Goal: Navigation & Orientation: Go to known website

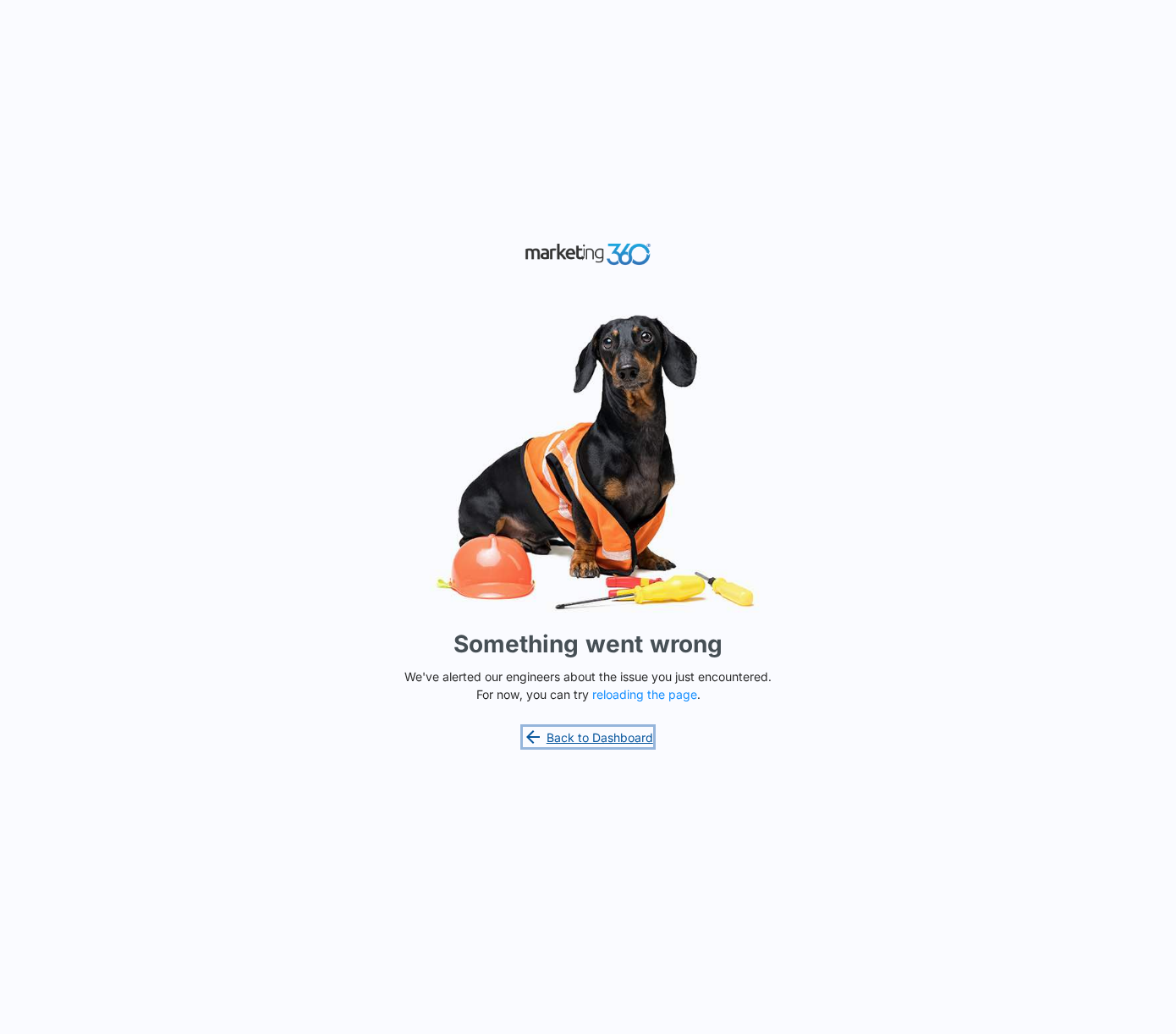
click at [604, 735] on link "Back to Dashboard" at bounding box center [588, 736] width 130 height 20
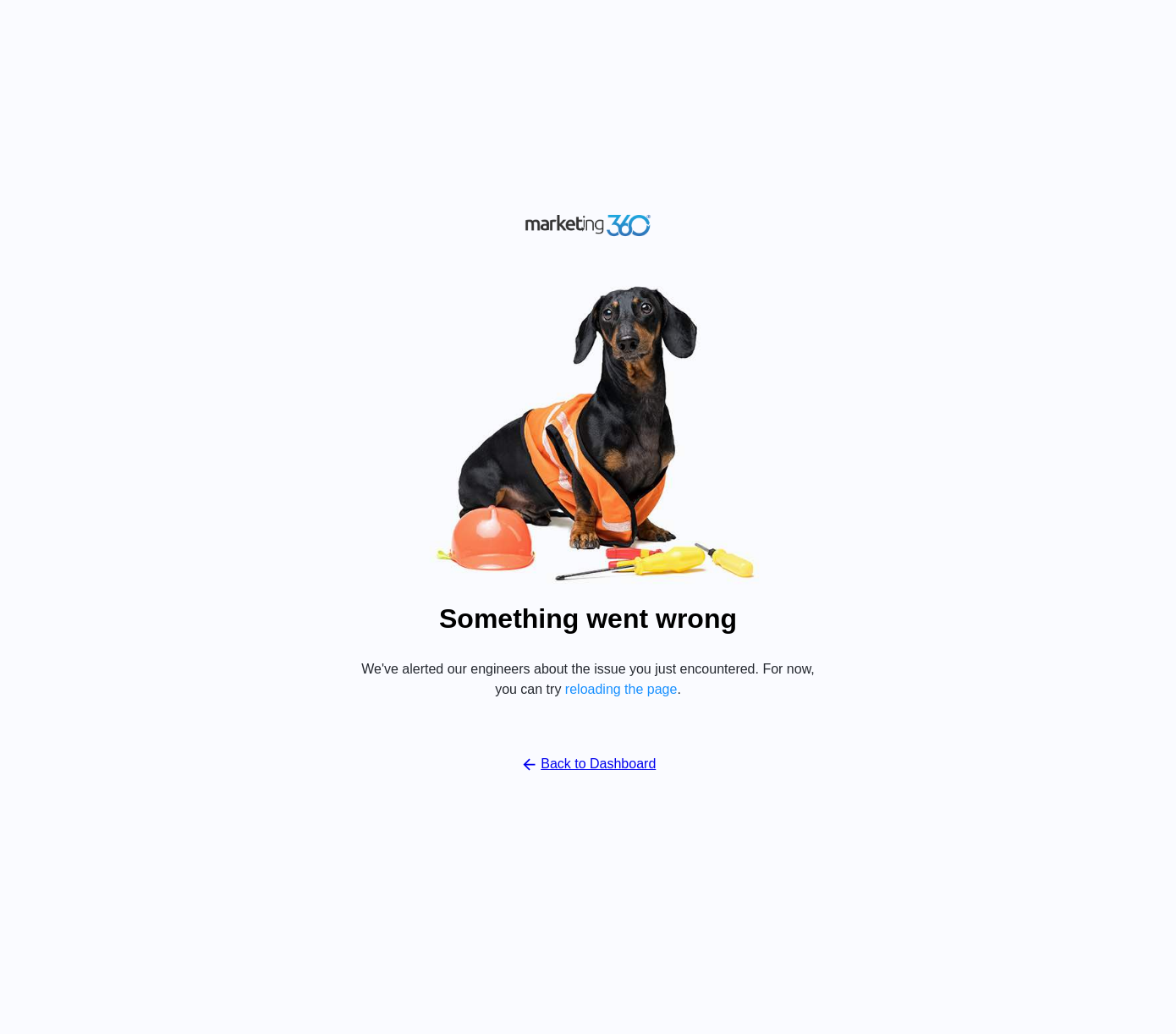
drag, startPoint x: 299, startPoint y: 478, endPoint x: 373, endPoint y: 507, distance: 79.5
click at [310, 477] on div "Something went wrong We've alerted our engineers about the issue you just encou…" at bounding box center [588, 517] width 1176 height 1034
click at [580, 773] on link "Back to Dashboard" at bounding box center [588, 763] width 136 height 20
click at [562, 765] on link "Back to Dashboard" at bounding box center [588, 763] width 136 height 20
drag, startPoint x: 821, startPoint y: 229, endPoint x: 988, endPoint y: 14, distance: 272.2
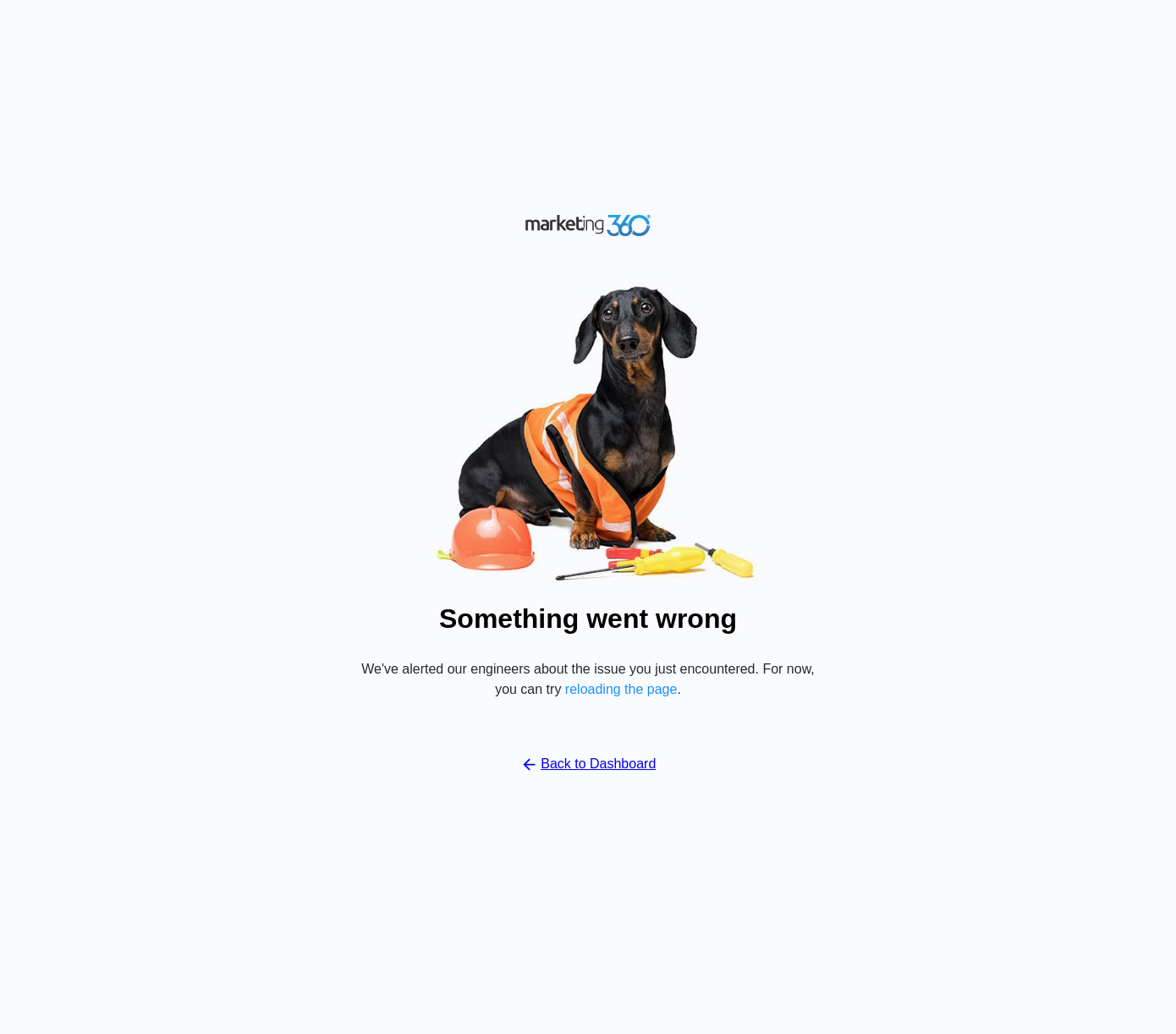
click at [830, 214] on div "Something went wrong We've alerted our engineers about the issue you just encou…" at bounding box center [588, 517] width 1176 height 1034
